Goal: Information Seeking & Learning: Learn about a topic

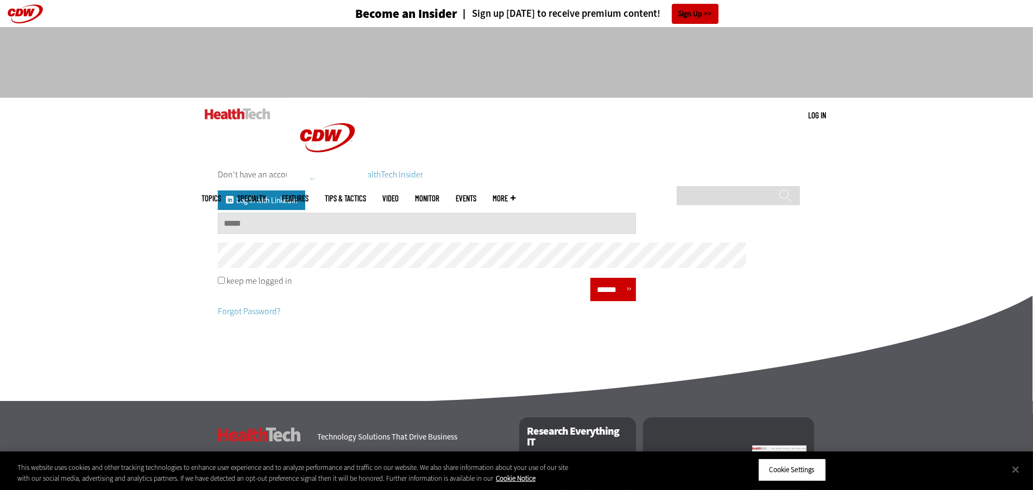
type input "**********"
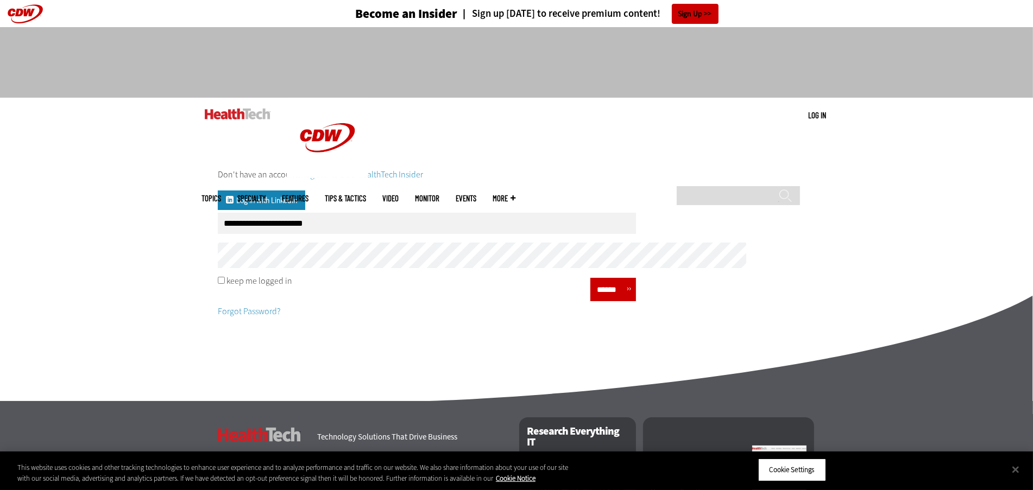
click at [636, 301] on div "******" at bounding box center [613, 289] width 46 height 23
click at [626, 298] on input "******" at bounding box center [610, 290] width 33 height 16
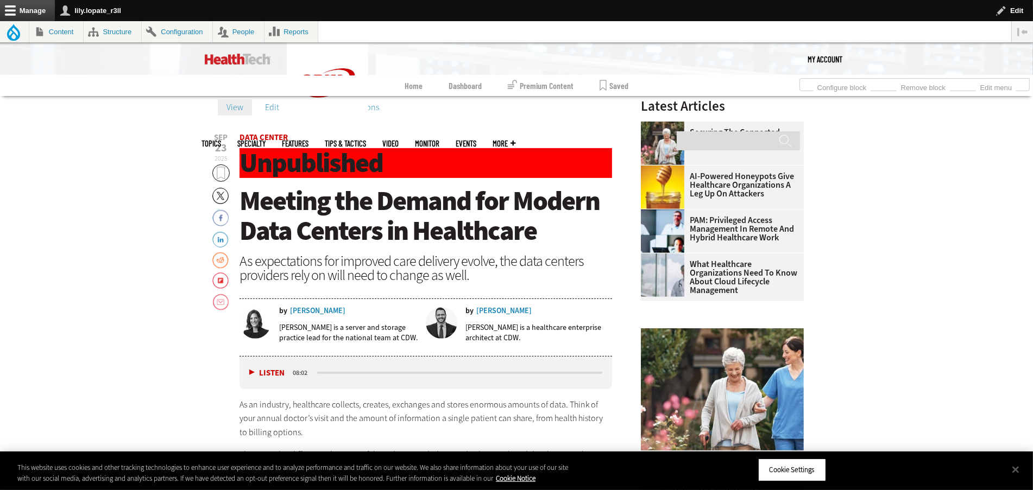
scroll to position [441, 0]
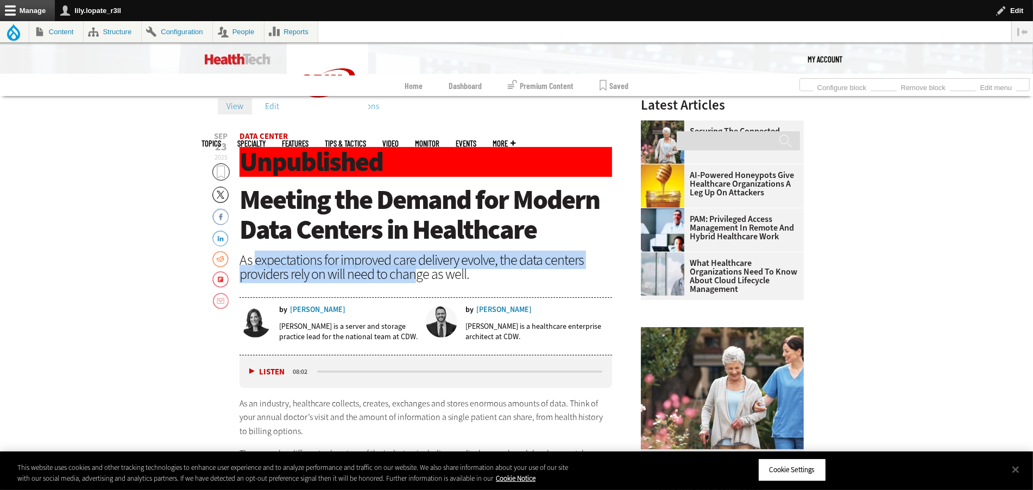
drag, startPoint x: 182, startPoint y: 289, endPoint x: 388, endPoint y: 312, distance: 206.5
click at [388, 281] on div "As expectations for improved care delivery evolve, the data centers providers r…" at bounding box center [426, 267] width 373 height 28
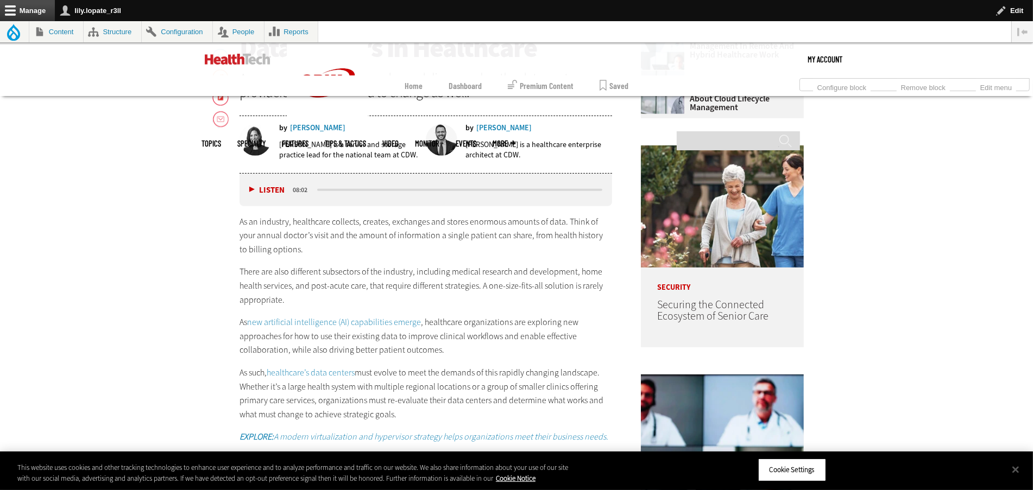
scroll to position [659, 0]
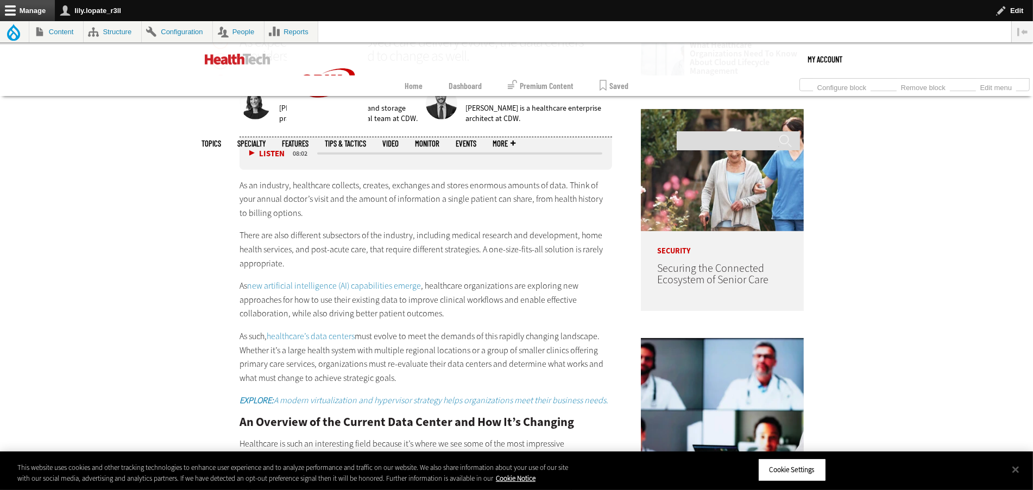
click at [247, 292] on link "new artificial intelligence (AI) capabilities emerge" at bounding box center [334, 285] width 174 height 11
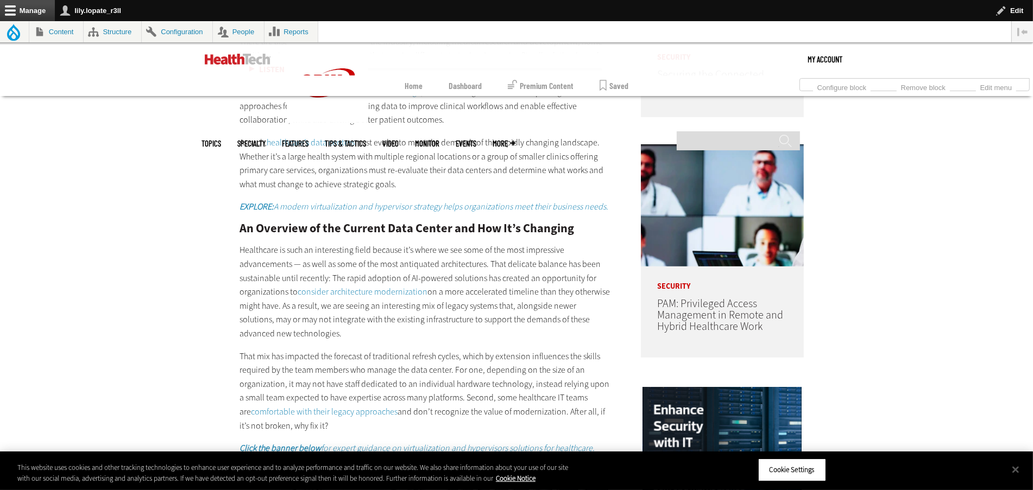
scroll to position [855, 0]
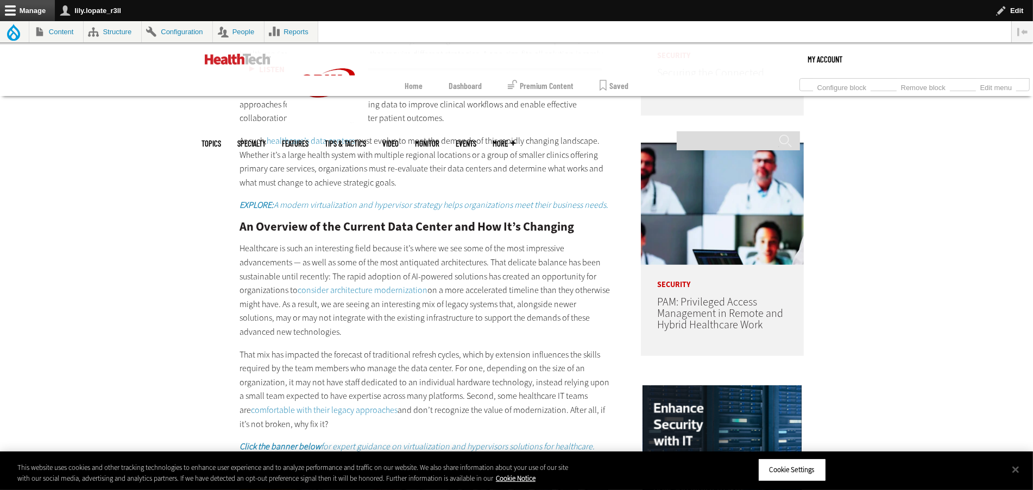
click at [267, 147] on link "healthcare’s data centers" at bounding box center [311, 140] width 88 height 11
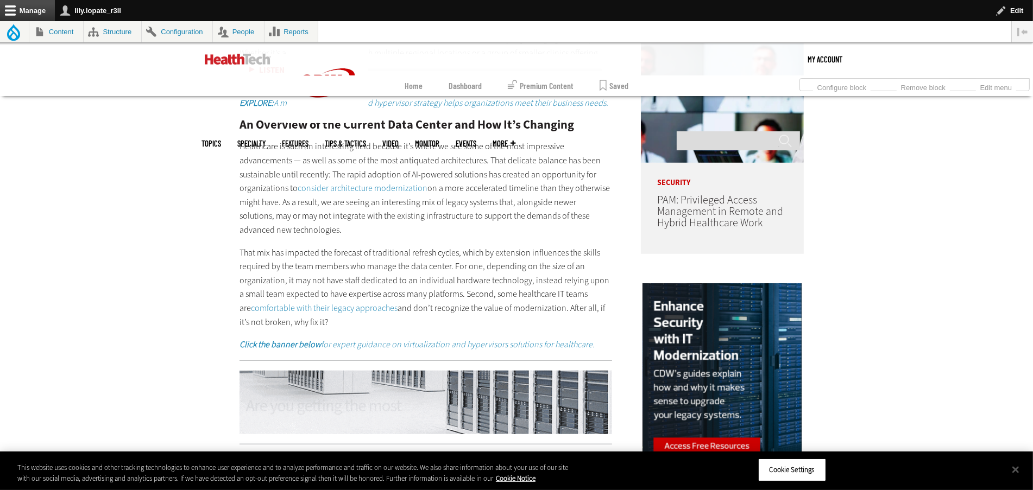
scroll to position [958, 0]
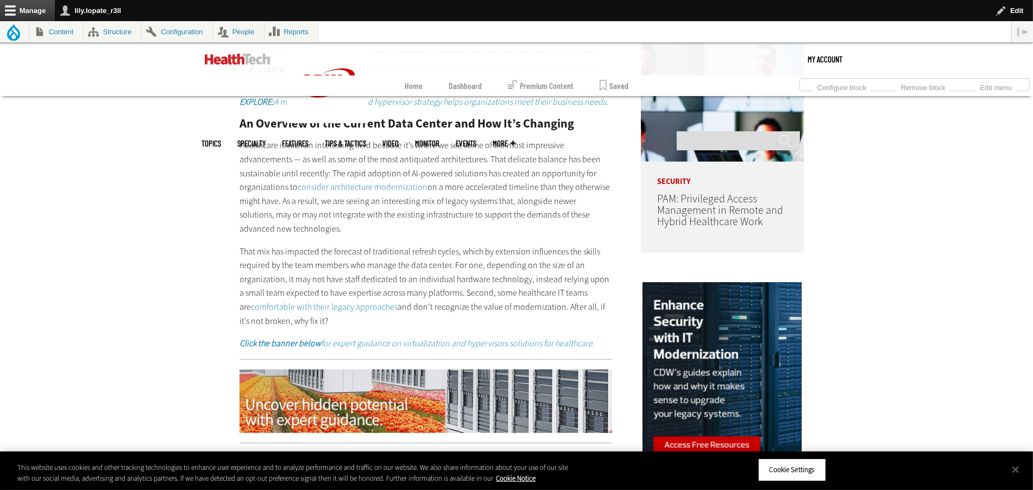
click at [263, 108] on em "EXPLORE: A modern virtualization and hypervisor strategy helps organizations me…" at bounding box center [424, 101] width 369 height 11
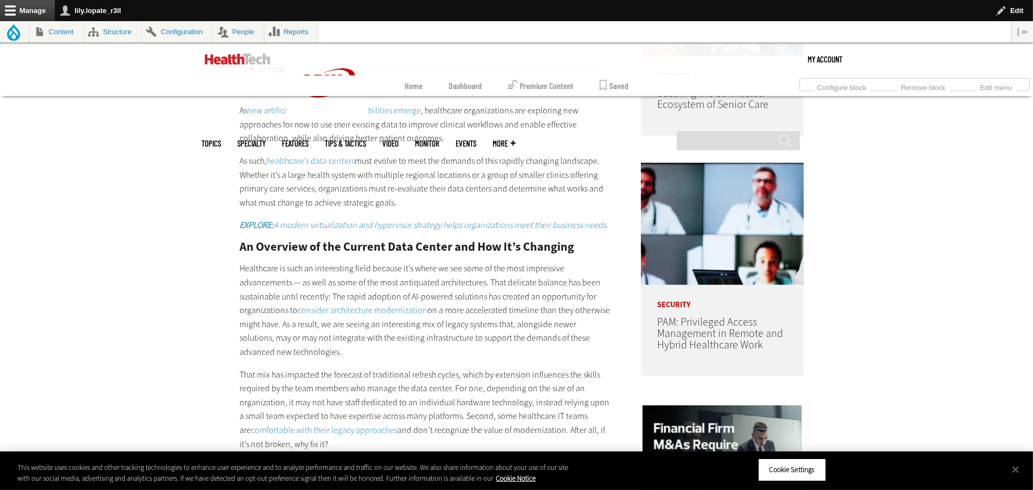
scroll to position [857, 0]
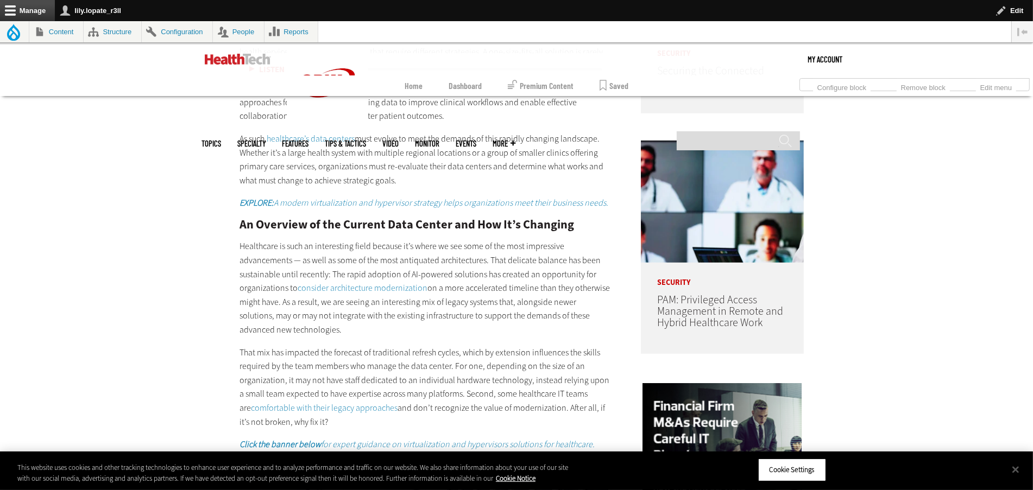
click at [337, 209] on em "EXPLORE: A modern virtualization and hypervisor strategy helps organizations me…" at bounding box center [424, 202] width 369 height 11
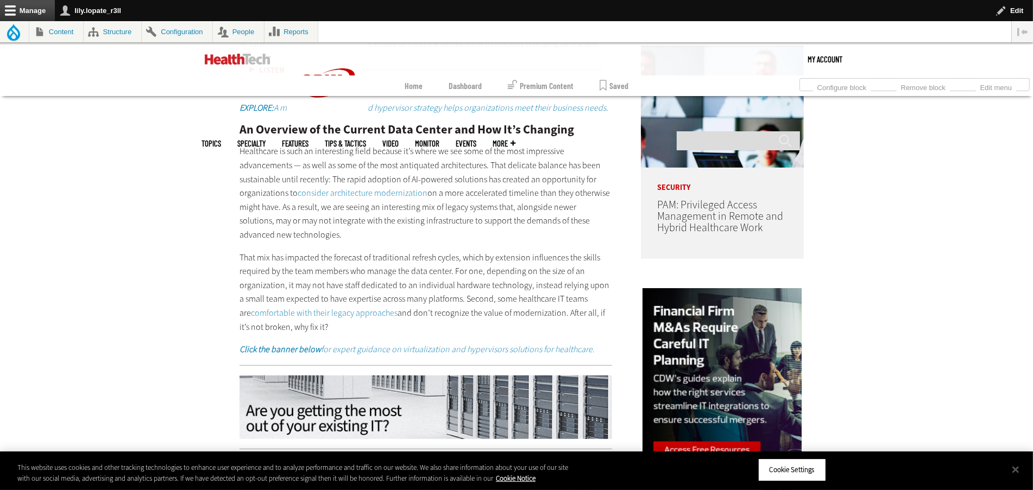
scroll to position [1018, 0]
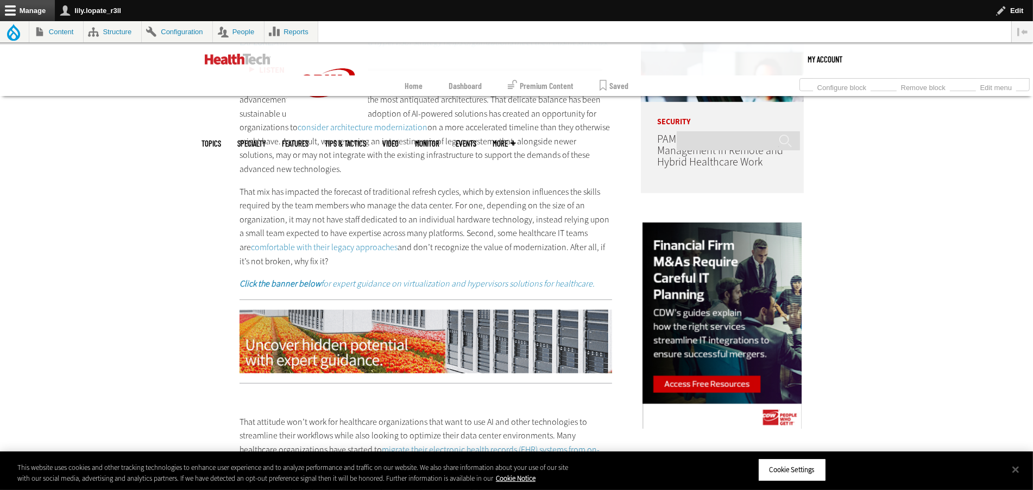
click at [298, 133] on link "consider architecture modernization" at bounding box center [363, 127] width 130 height 11
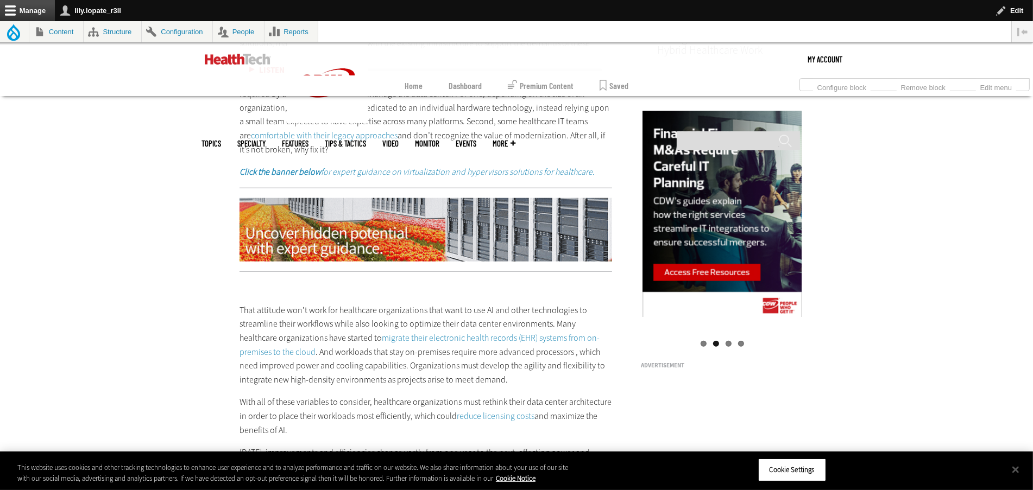
scroll to position [1161, 0]
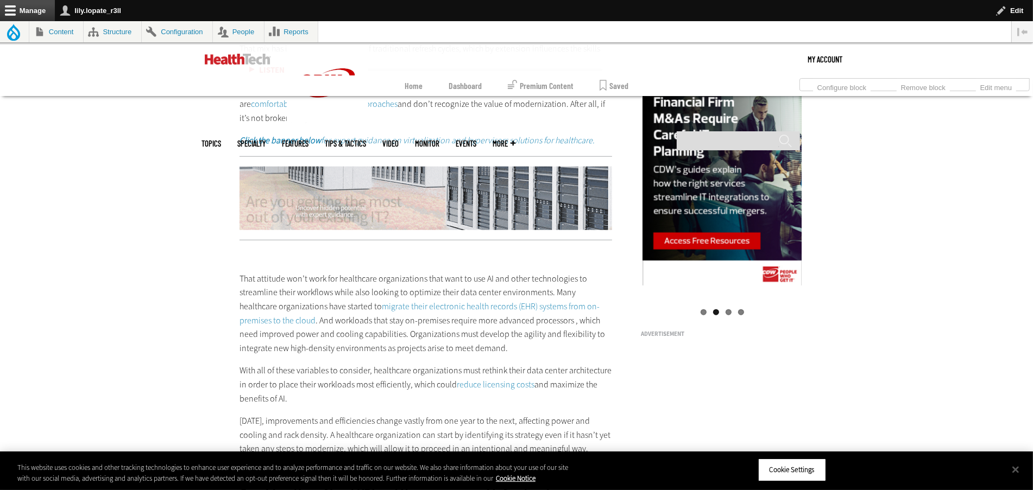
click at [288, 110] on link "comfortable with their legacy approaches" at bounding box center [324, 103] width 147 height 11
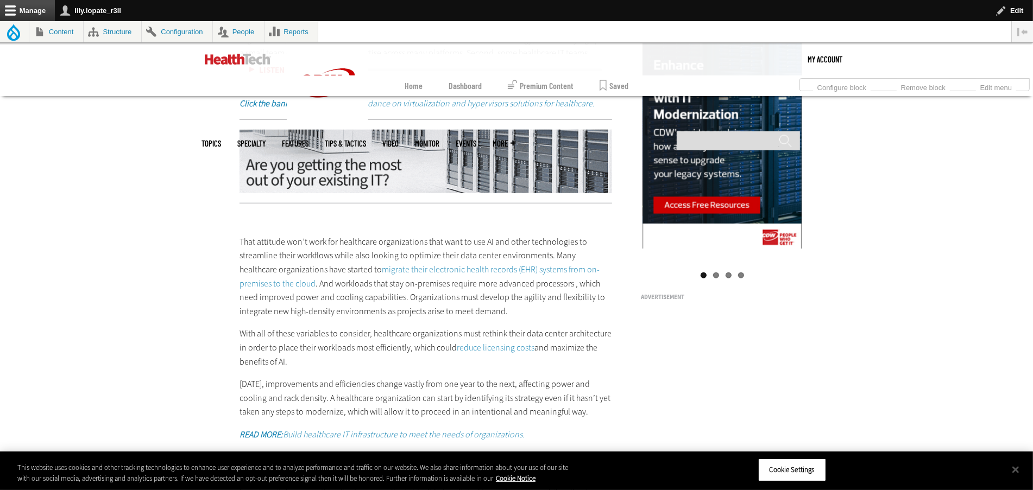
scroll to position [1185, 0]
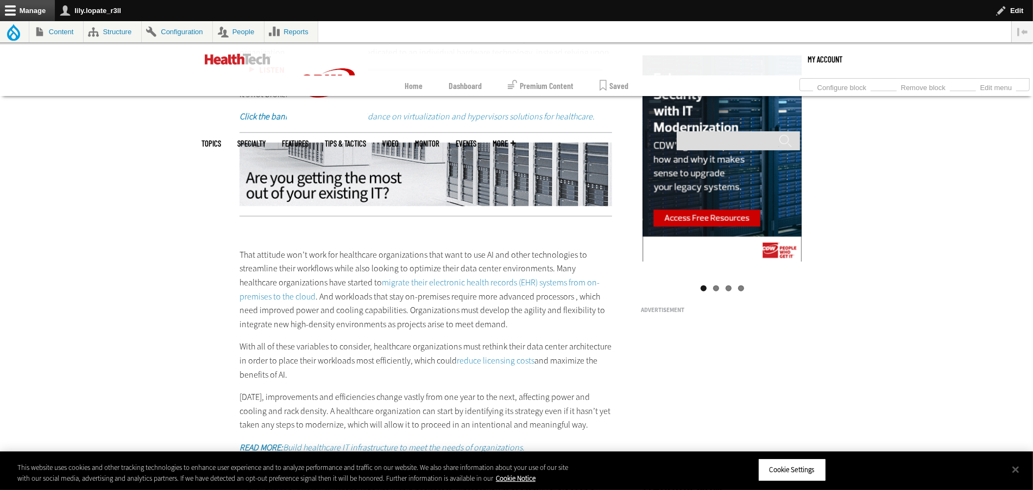
click at [240, 122] on strong "Click the banner below" at bounding box center [280, 116] width 81 height 11
click at [363, 207] on img at bounding box center [426, 175] width 373 height 64
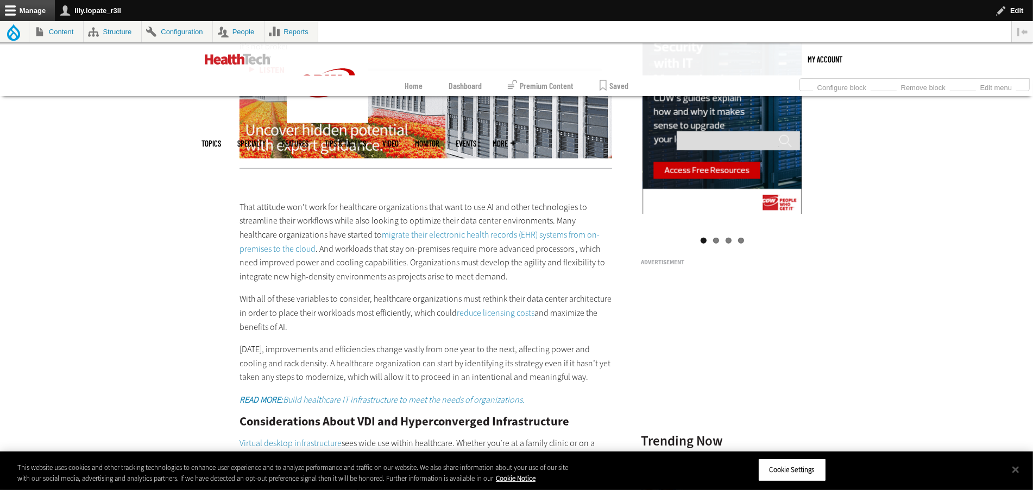
scroll to position [1239, 0]
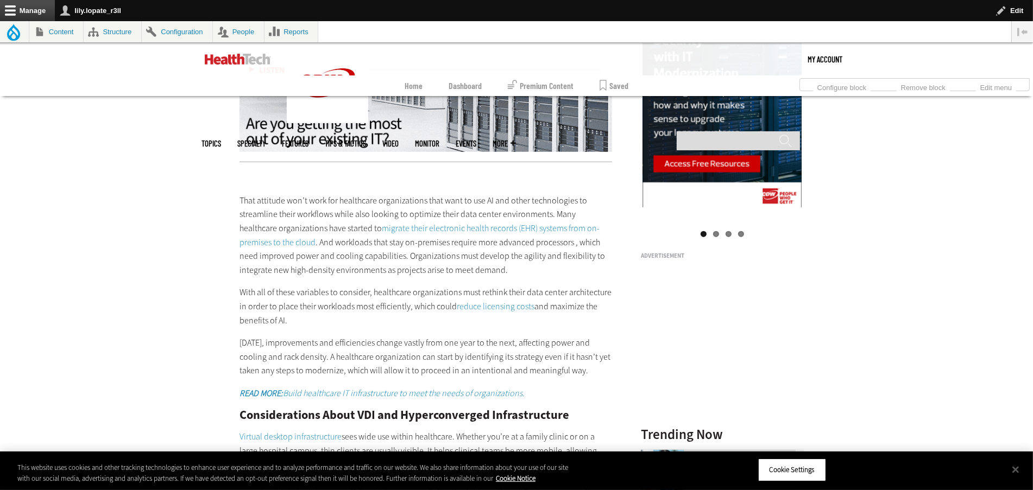
click at [363, 153] on img at bounding box center [426, 121] width 373 height 64
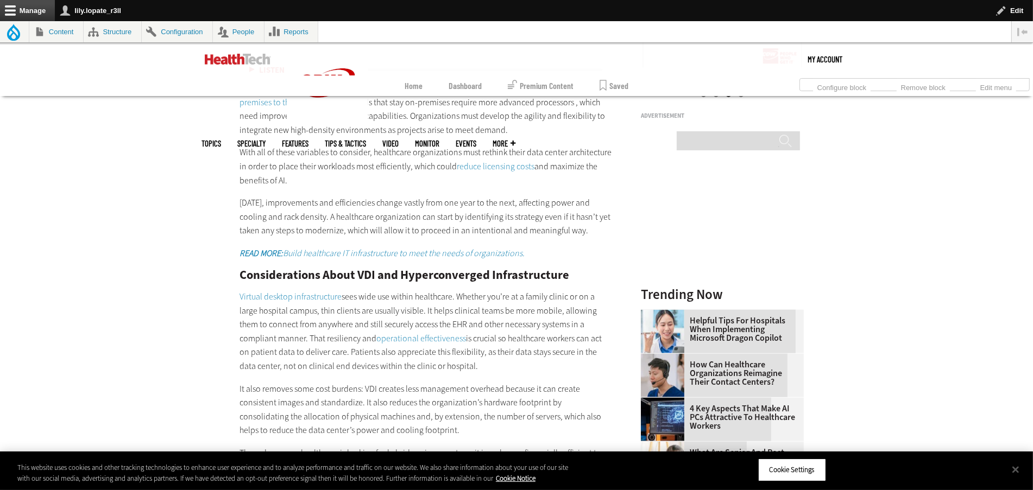
scroll to position [1385, 0]
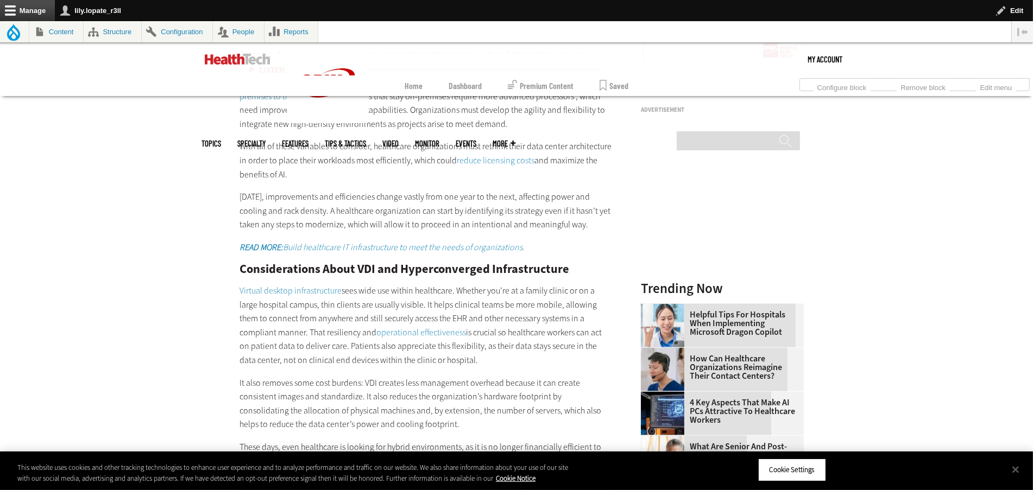
click at [434, 102] on link "migrate their electronic health records (EHR) systems from on-premises to the c…" at bounding box center [420, 90] width 360 height 26
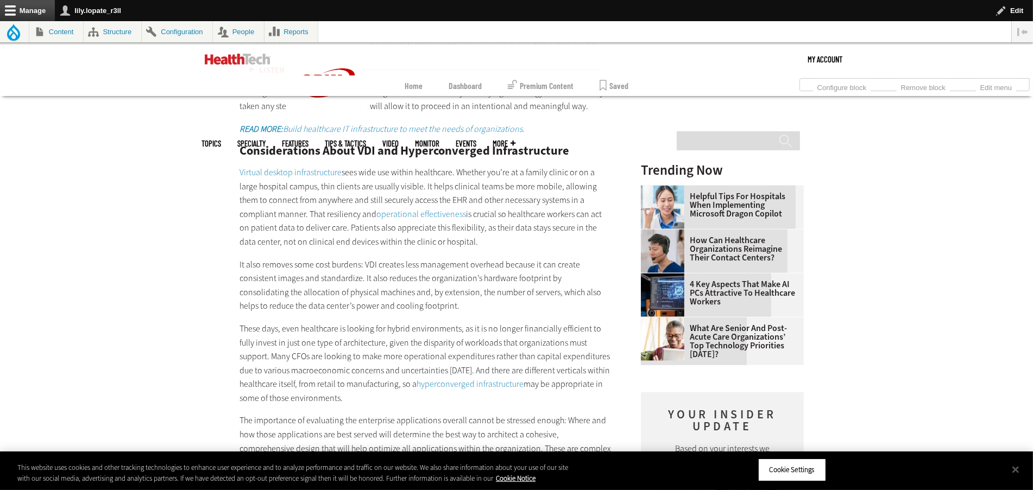
scroll to position [1505, 0]
click at [478, 47] on link "reduce licensing costs" at bounding box center [496, 40] width 78 height 11
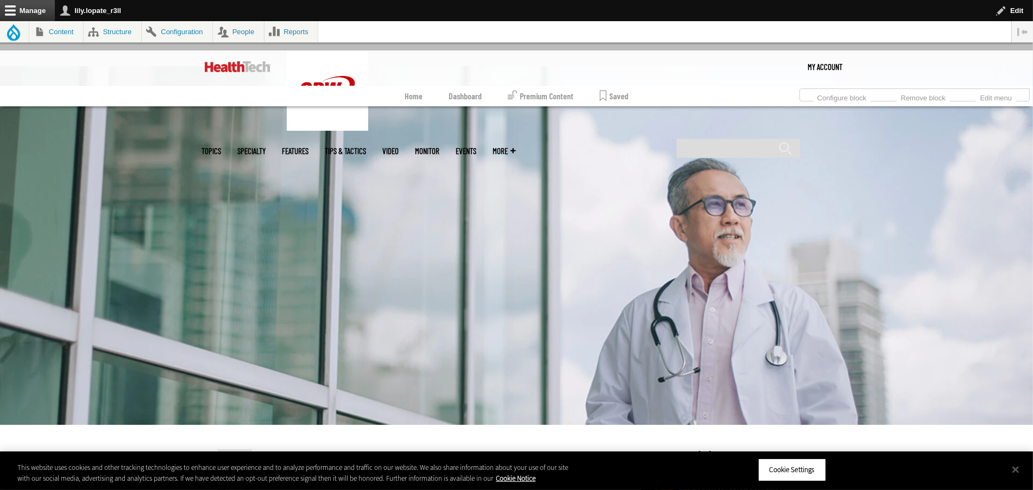
scroll to position [106, 0]
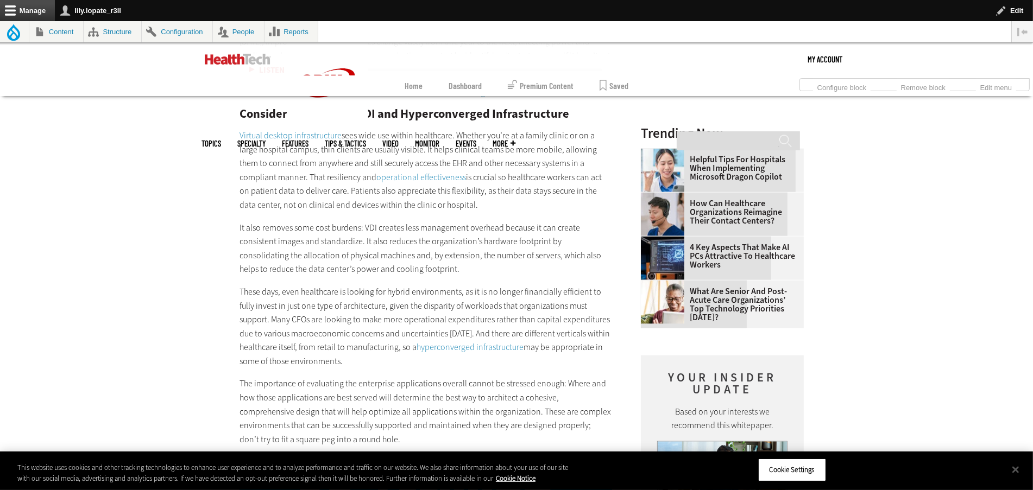
scroll to position [1548, 0]
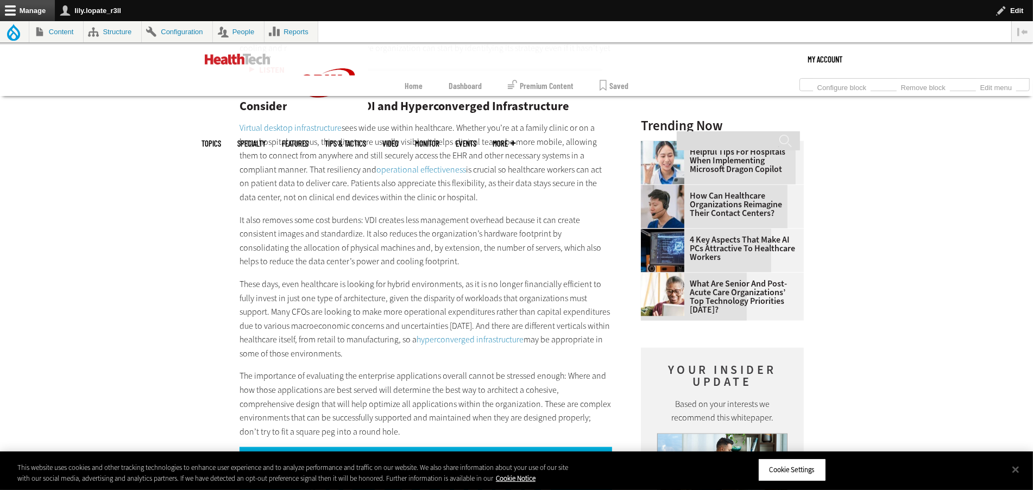
click at [407, 90] on em "READ MORE: Build healthcare IT infrastructure to meet the needs of organization…" at bounding box center [382, 84] width 285 height 11
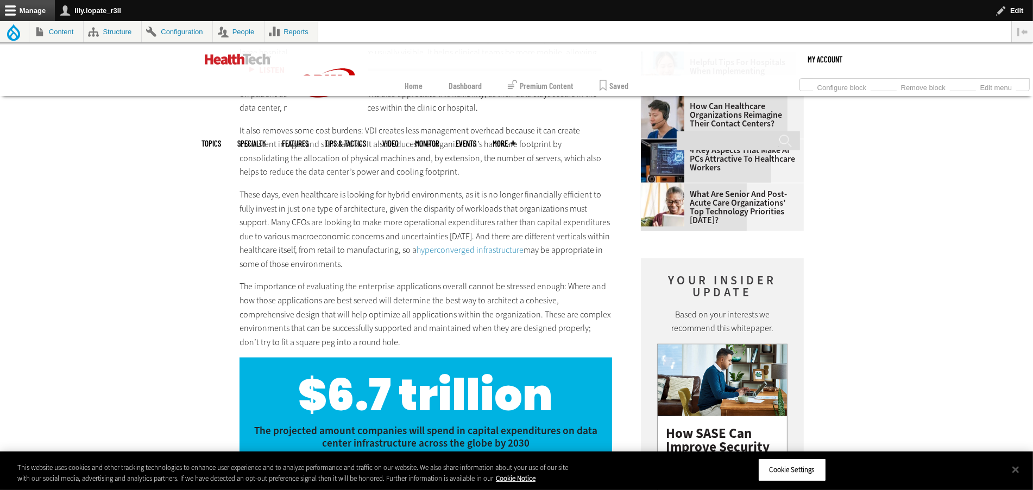
click at [243, 44] on link "Virtual desktop infrastructure" at bounding box center [291, 38] width 102 height 11
click at [376, 86] on link "operational effectiveness" at bounding box center [421, 79] width 90 height 11
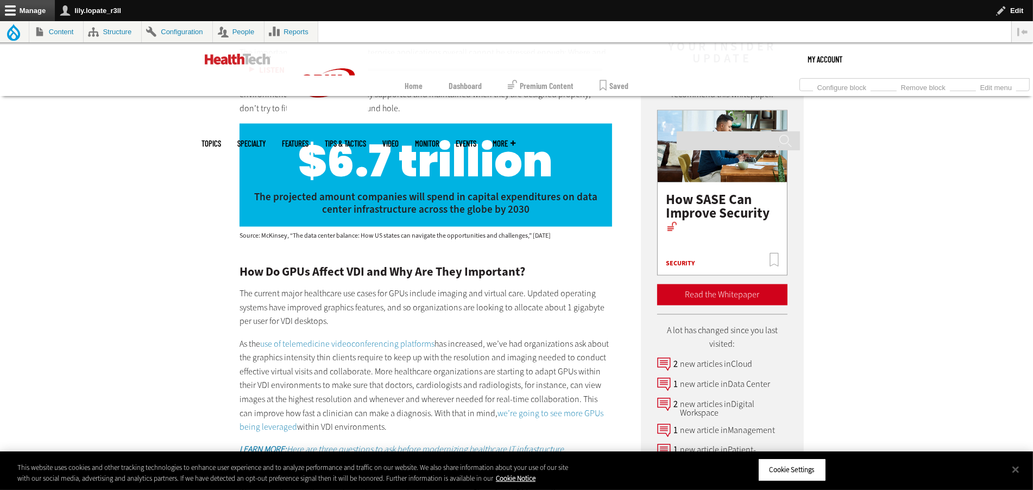
scroll to position [1873, 0]
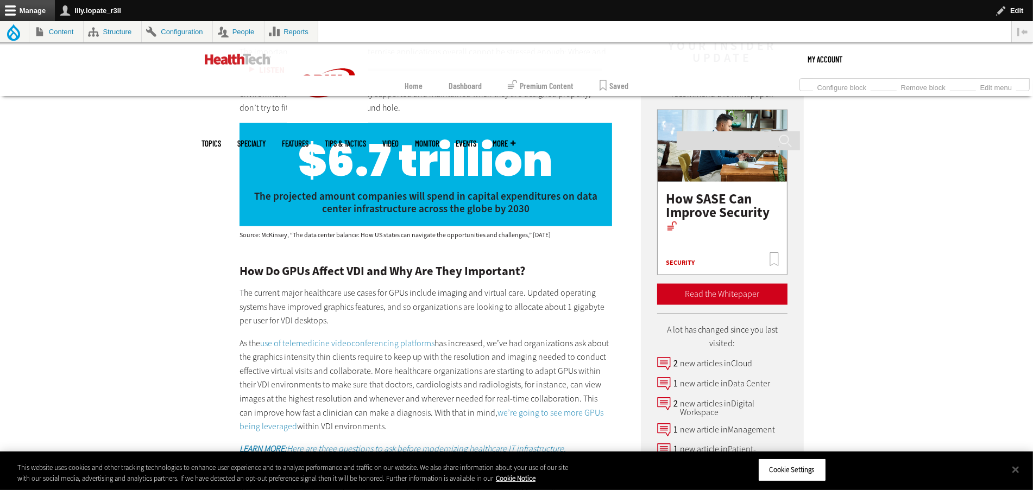
click at [417, 21] on link "hyperconverged infrastructure" at bounding box center [470, 15] width 107 height 11
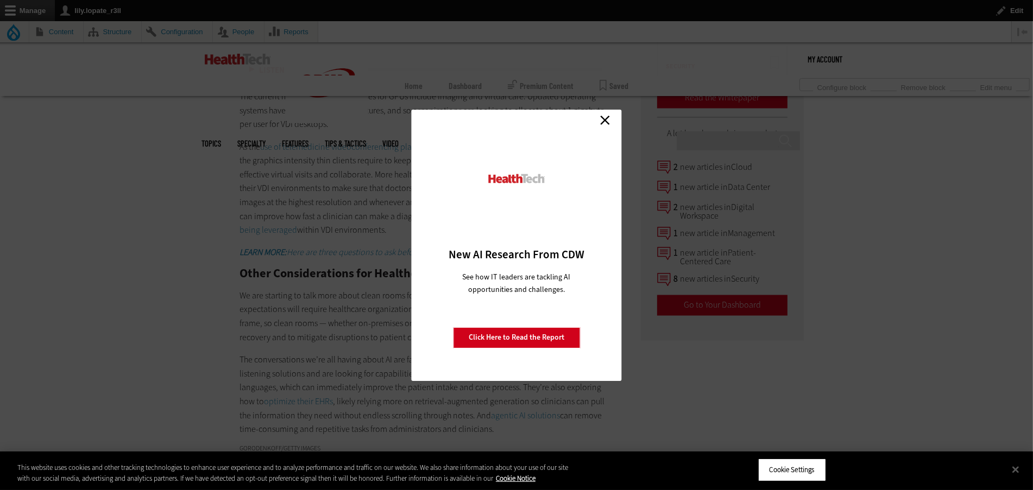
scroll to position [2083, 0]
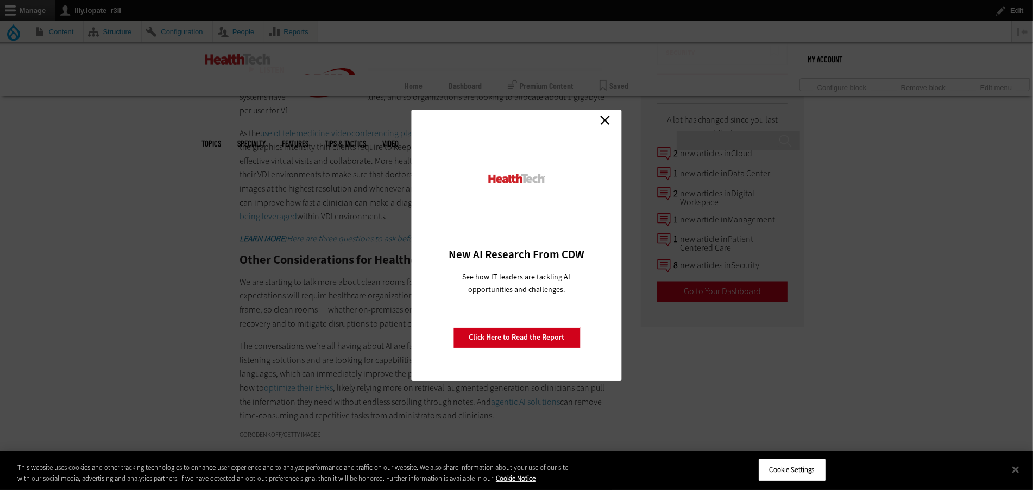
click at [603, 123] on link "Close" at bounding box center [605, 120] width 16 height 16
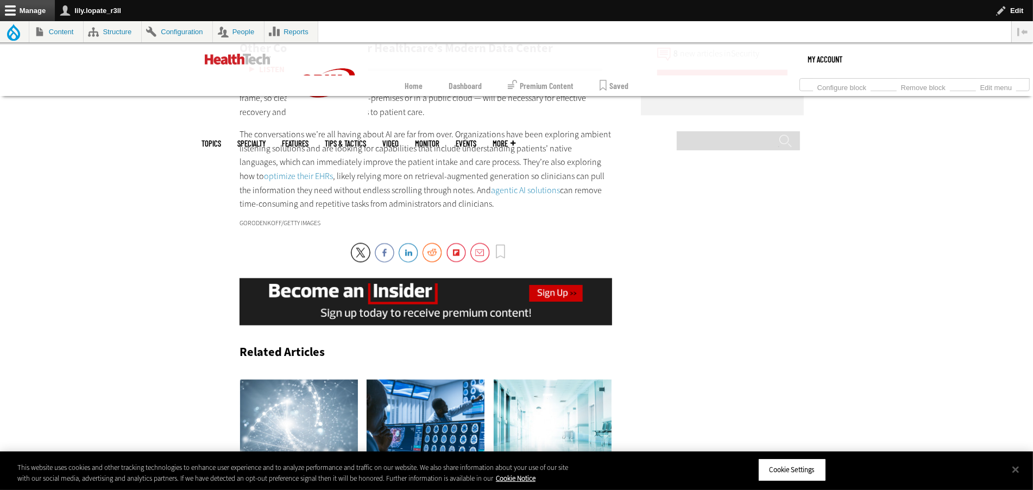
scroll to position [2293, 0]
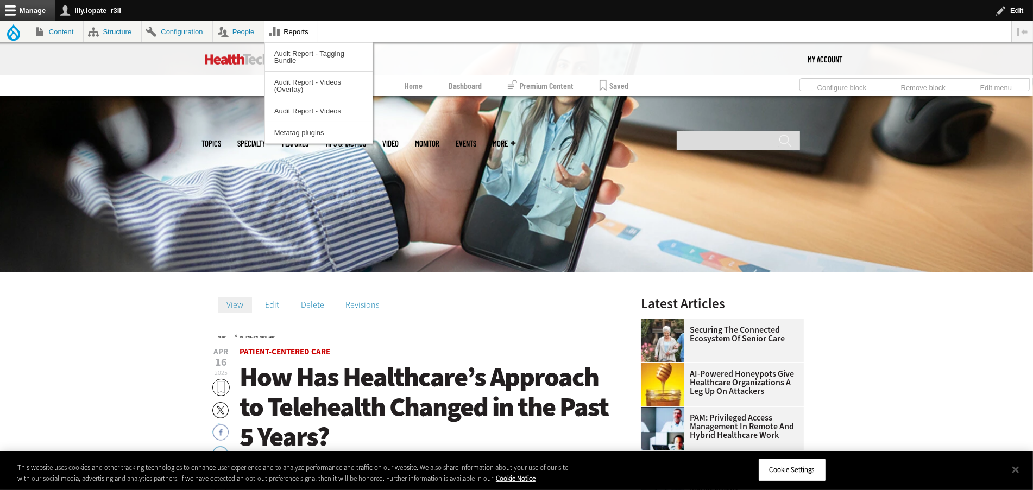
scroll to position [322, 0]
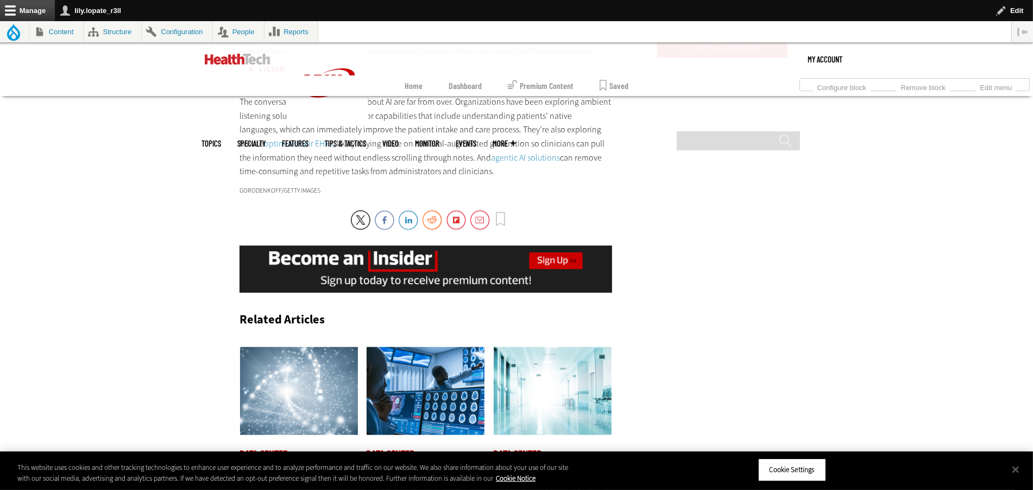
scroll to position [2335, 0]
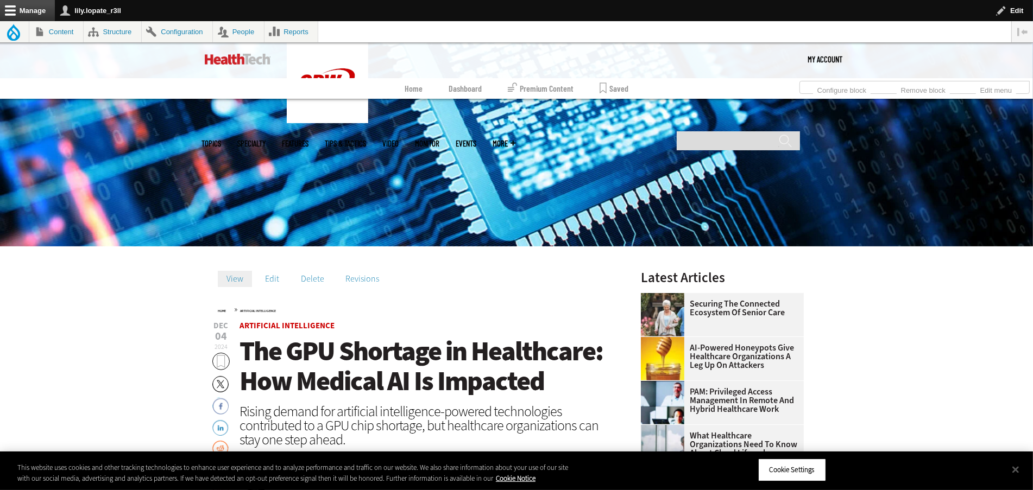
scroll to position [306, 0]
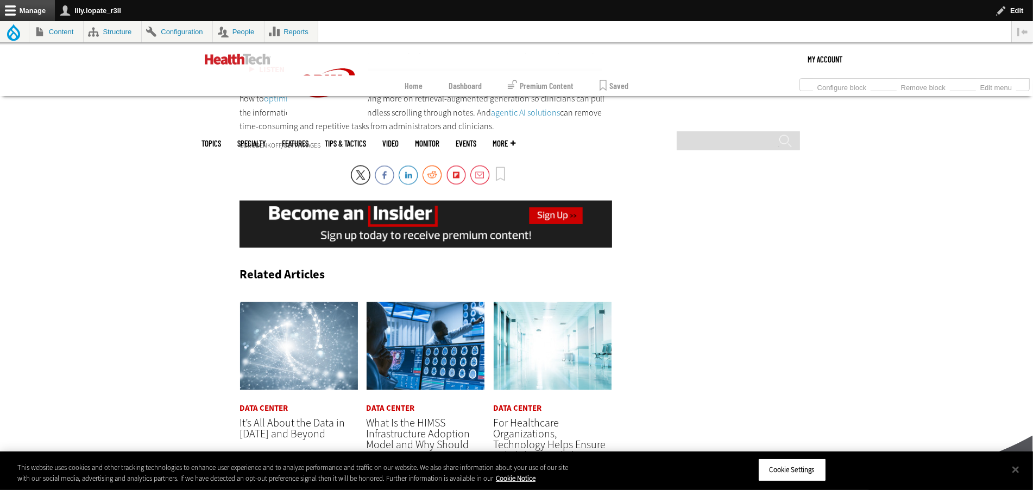
scroll to position [2410, 0]
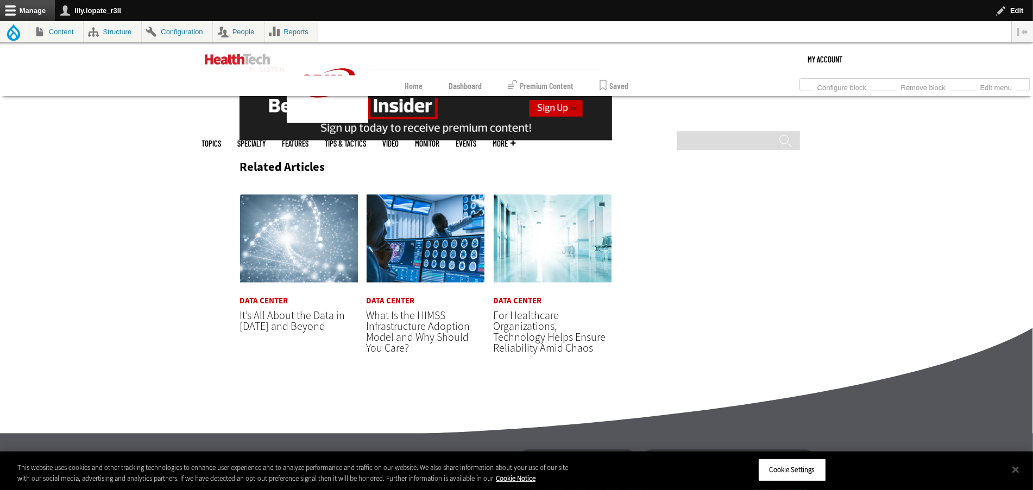
scroll to position [2498, 0]
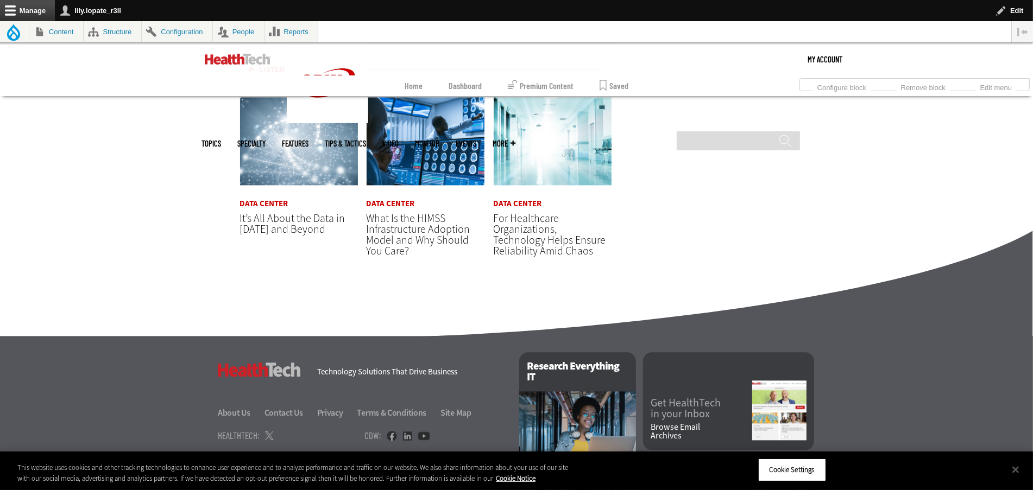
scroll to position [2590, 0]
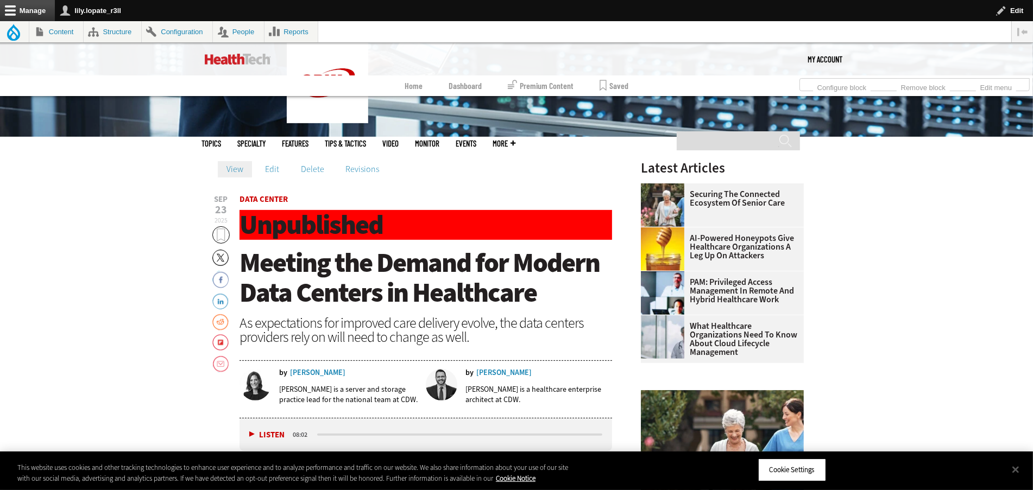
scroll to position [326, 0]
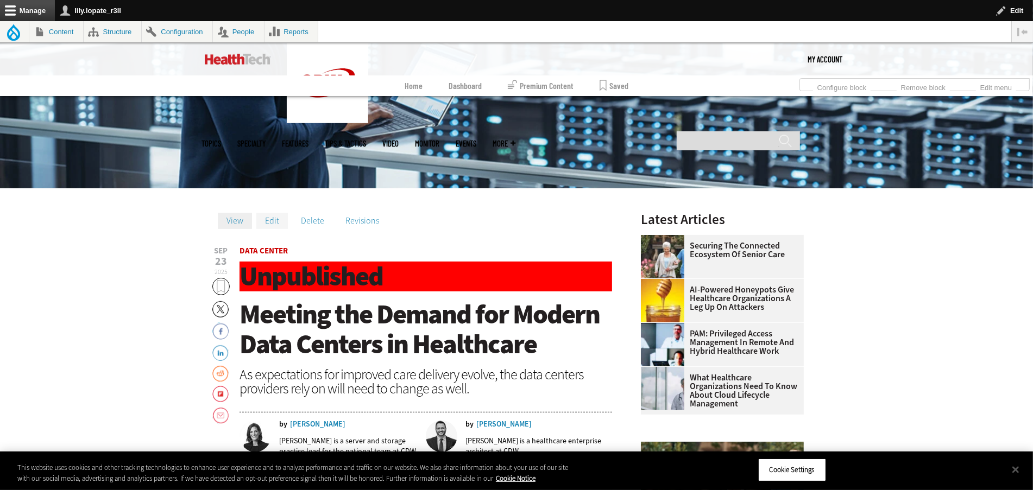
click at [256, 223] on link "Edit" at bounding box center [272, 221] width 32 height 16
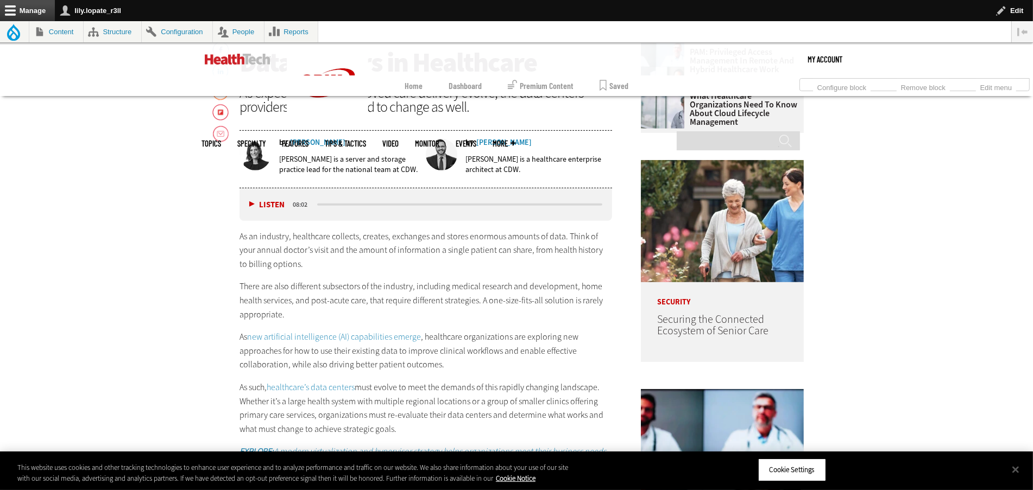
scroll to position [613, 0]
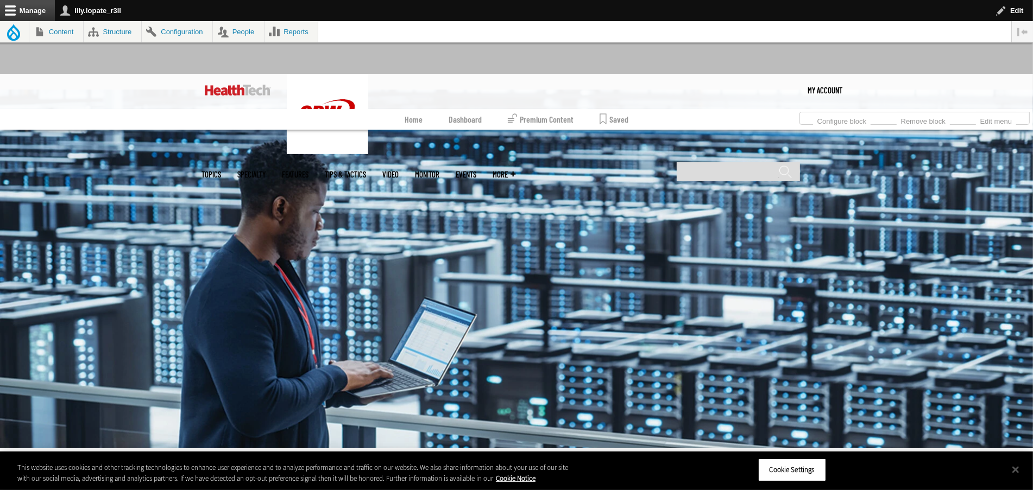
scroll to position [75, 0]
